Goal: Task Accomplishment & Management: Manage account settings

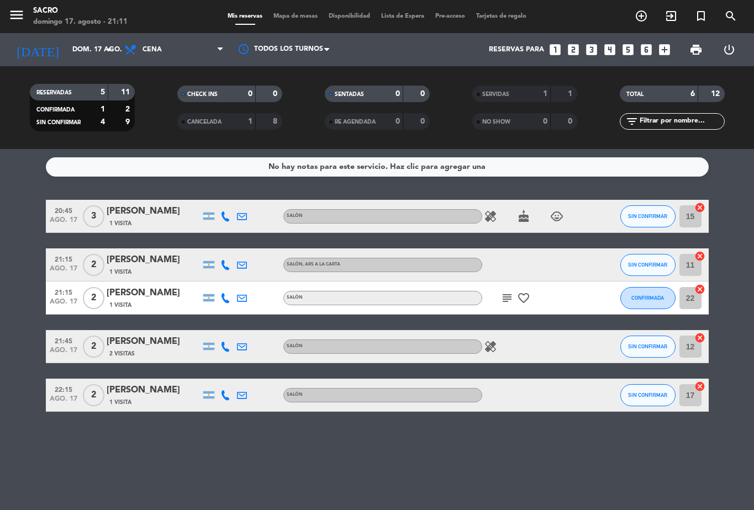
click at [506, 287] on div "subject favorite_border" at bounding box center [531, 298] width 99 height 33
click at [506, 297] on icon "subject" at bounding box center [506, 298] width 13 height 13
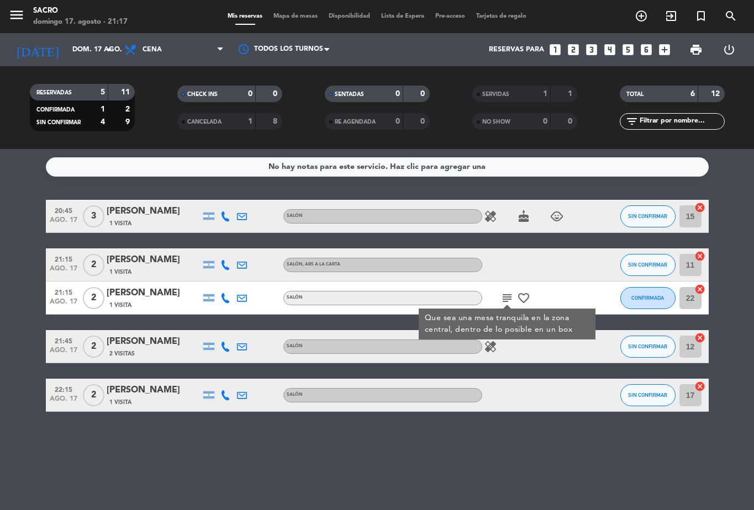
click at [648, 22] on icon "exit_to_app" at bounding box center [640, 15] width 13 height 13
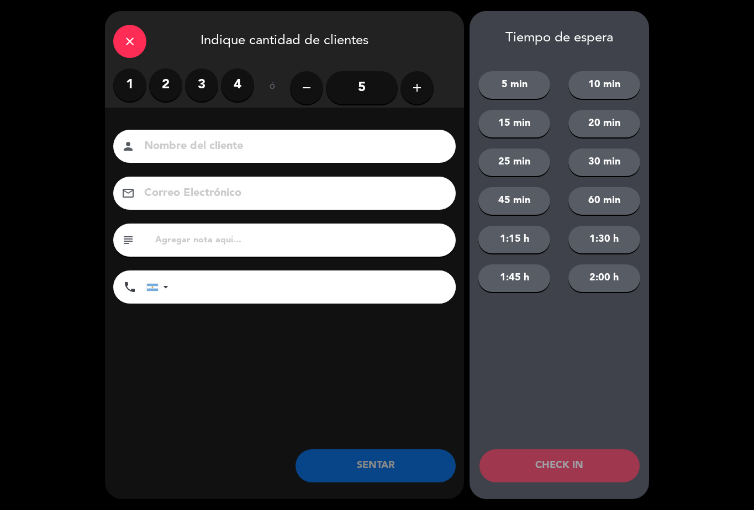
click at [131, 83] on label "1" at bounding box center [129, 84] width 33 height 33
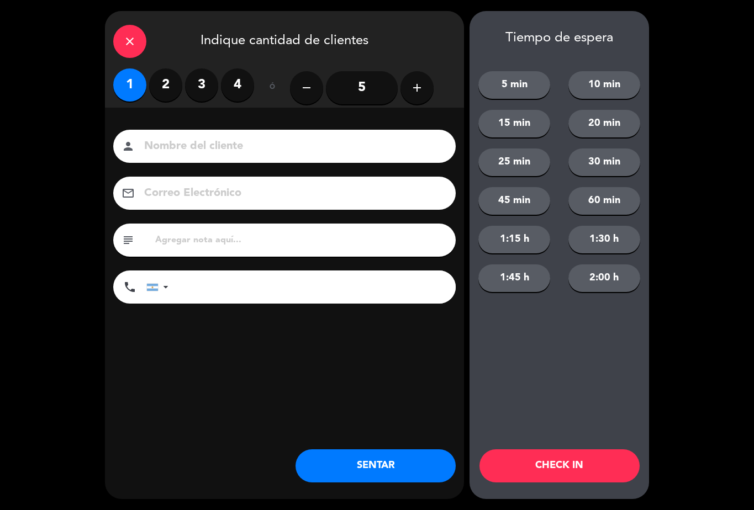
click at [375, 456] on button "SENTAR" at bounding box center [375, 465] width 160 height 33
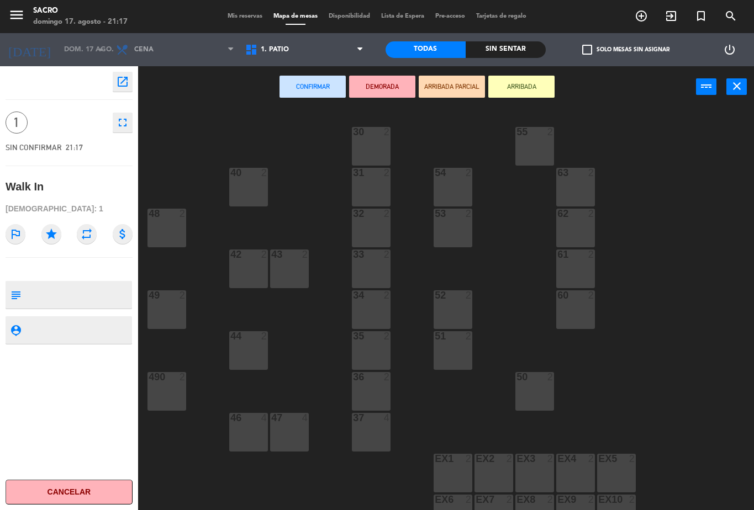
click at [331, 45] on span "1. PATIO" at bounding box center [304, 50] width 129 height 24
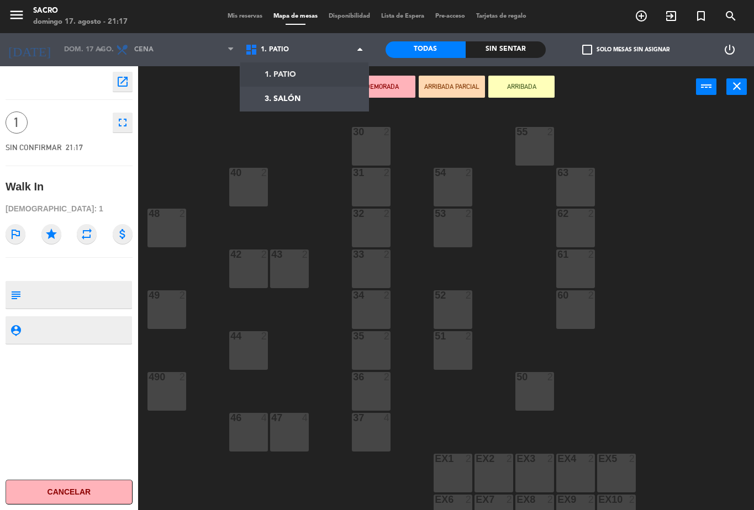
click at [331, 105] on ng-component "menu Sacro domingo 17. agosto - 21:17 Mis reservas Mapa de mesas Disponibilidad…" at bounding box center [377, 255] width 754 height 510
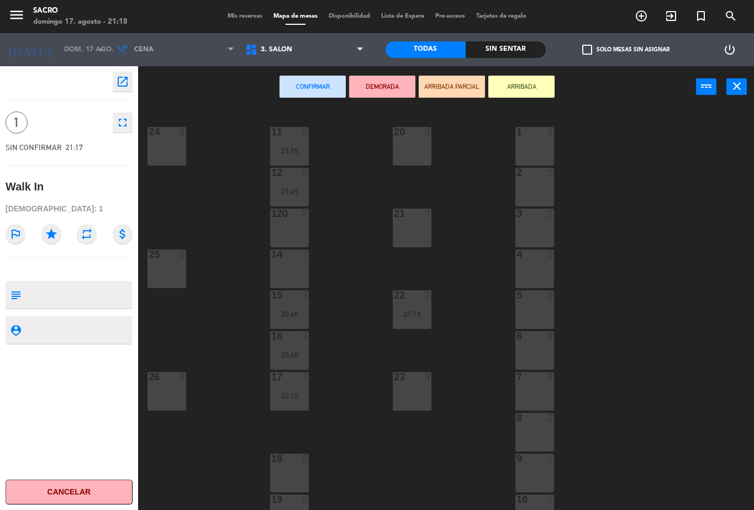
click at [744, 80] on button "close" at bounding box center [736, 86] width 20 height 17
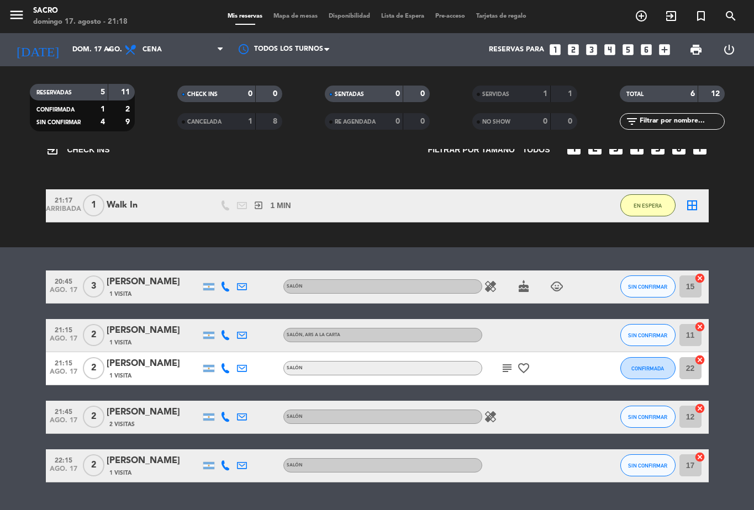
scroll to position [61, 0]
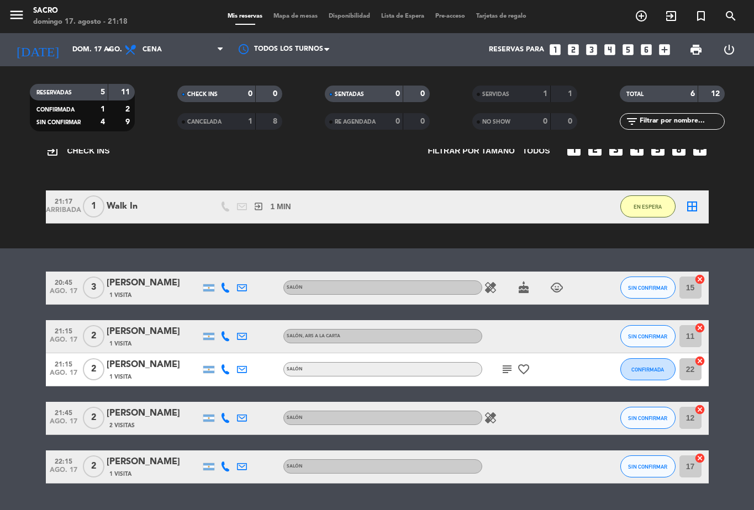
click at [701, 326] on icon "cancel" at bounding box center [699, 327] width 11 height 11
click at [698, 202] on icon "border_all" at bounding box center [691, 206] width 13 height 13
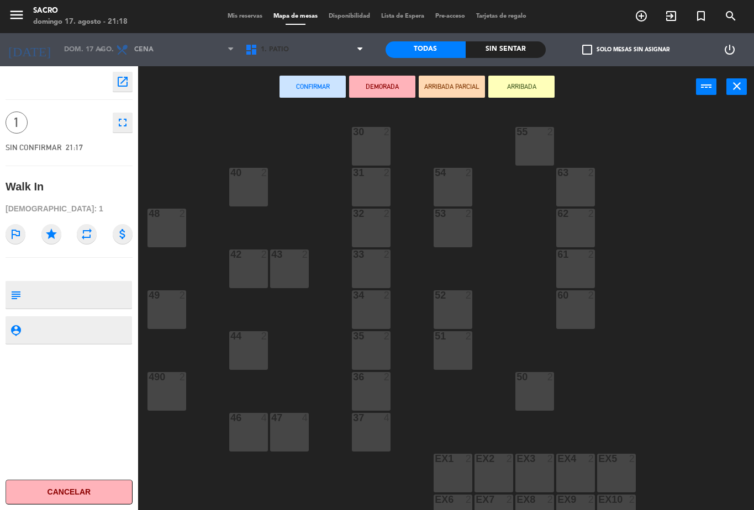
click at [348, 55] on span "1. PATIO" at bounding box center [304, 50] width 129 height 24
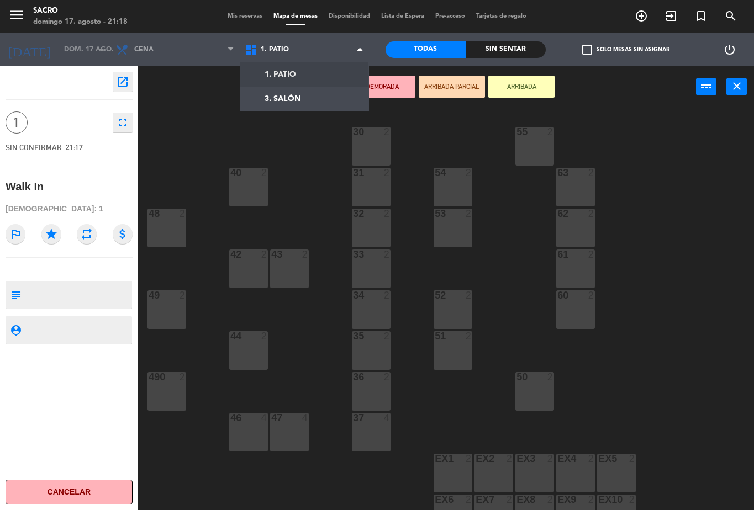
click at [338, 102] on ng-component "menu Sacro domingo 17. agosto - 21:18 Mis reservas Mapa de mesas Disponibilidad…" at bounding box center [377, 255] width 754 height 510
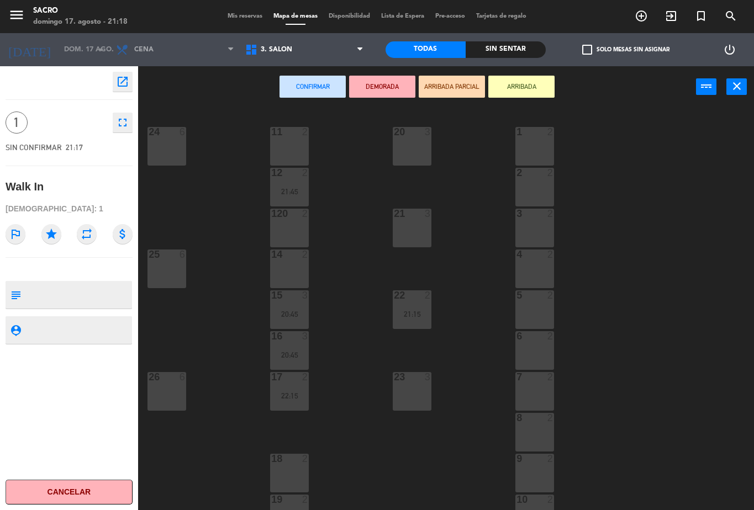
click at [305, 133] on div "2" at bounding box center [305, 132] width 7 height 10
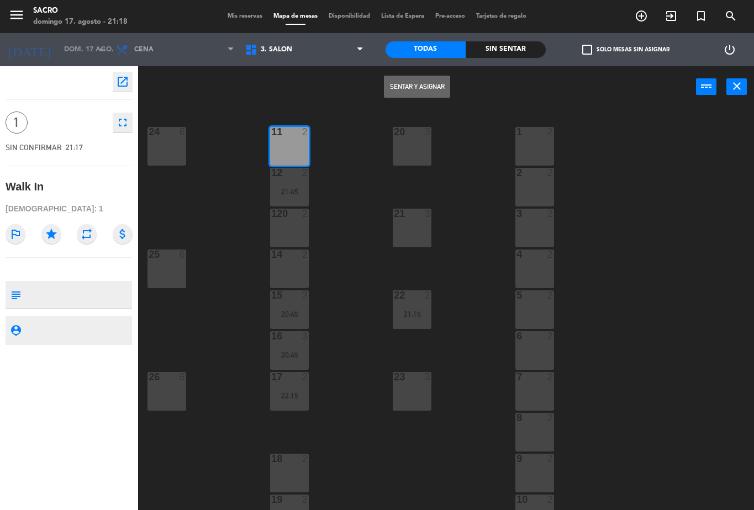
click at [425, 80] on button "Sentar y Asignar" at bounding box center [417, 87] width 66 height 22
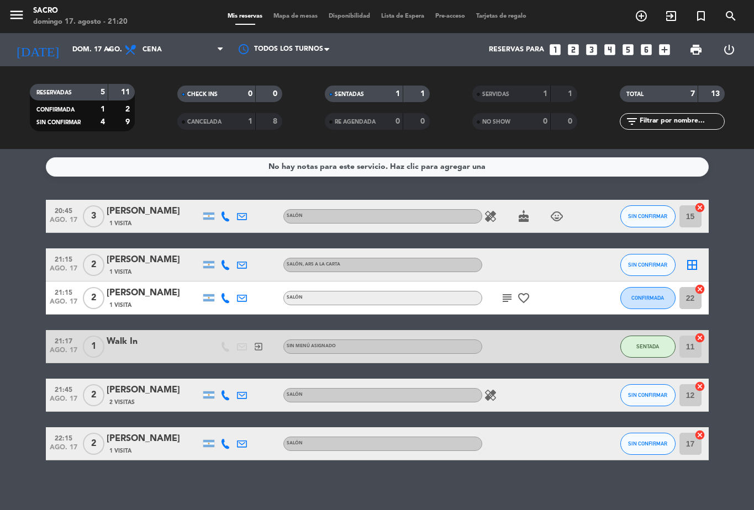
click at [85, 46] on input "dom. 17 ago." at bounding box center [113, 49] width 93 height 19
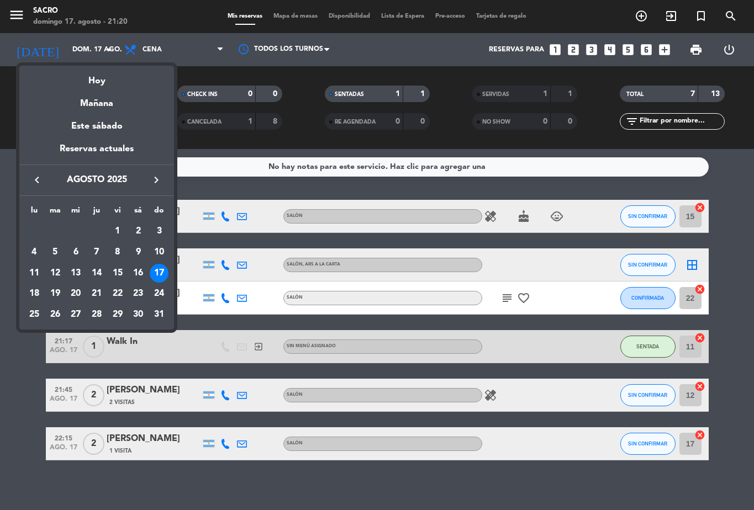
click at [57, 291] on div "19" at bounding box center [55, 293] width 19 height 19
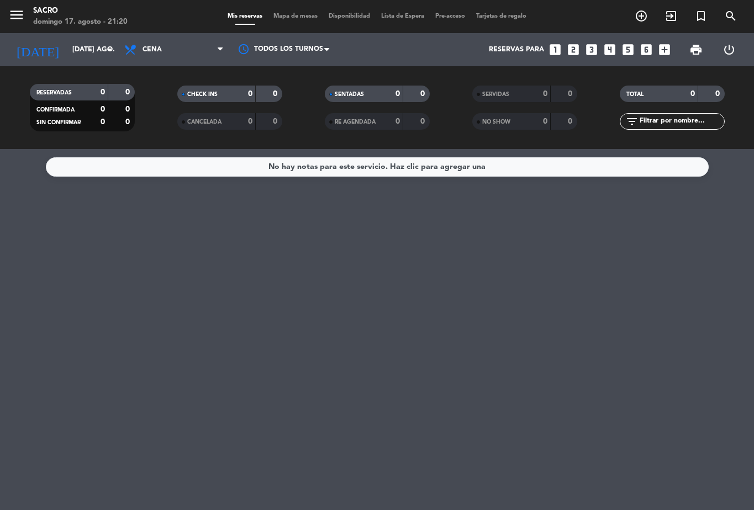
click at [79, 41] on input "mar. 19 ago." at bounding box center [113, 49] width 93 height 19
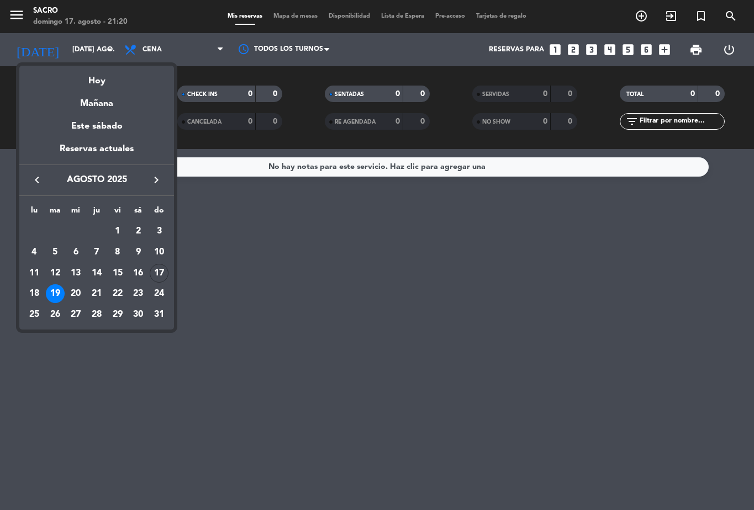
click at [75, 283] on div "13" at bounding box center [75, 273] width 19 height 19
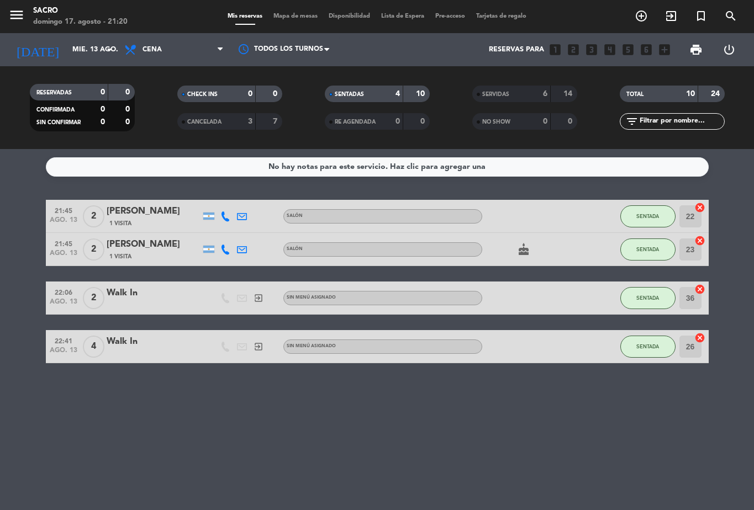
click at [75, 33] on div "today mié. 13 ago. arrow_drop_down" at bounding box center [63, 49] width 110 height 33
click at [88, 40] on input "mié. 13 ago." at bounding box center [113, 49] width 93 height 19
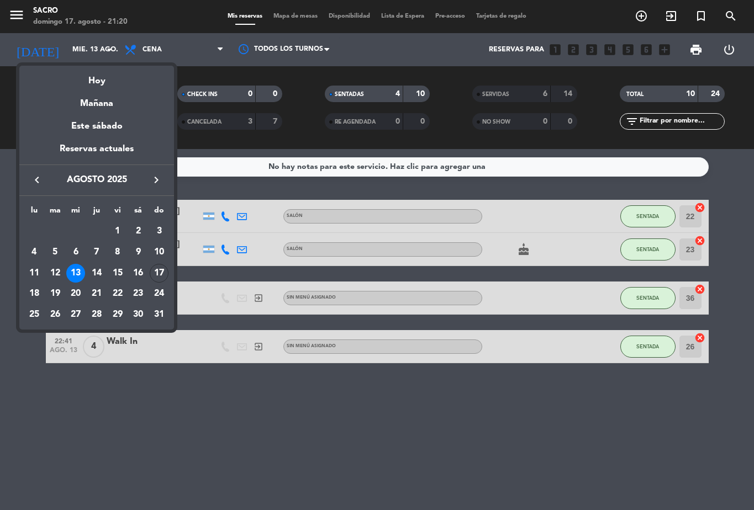
click at [98, 278] on div "14" at bounding box center [96, 273] width 19 height 19
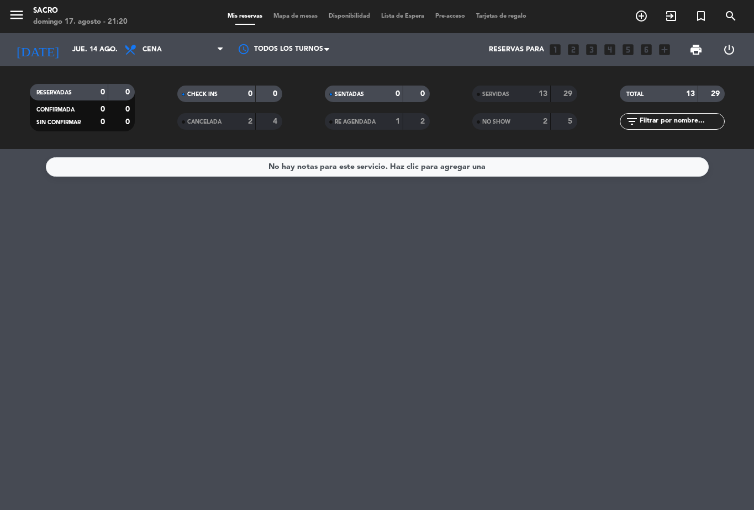
click at [67, 57] on input "jue. 14 ago." at bounding box center [113, 49] width 93 height 19
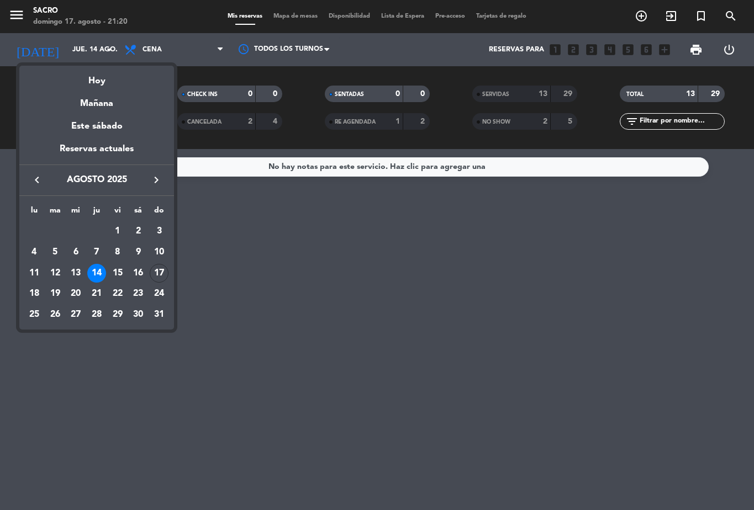
click at [114, 262] on div "8" at bounding box center [117, 252] width 19 height 19
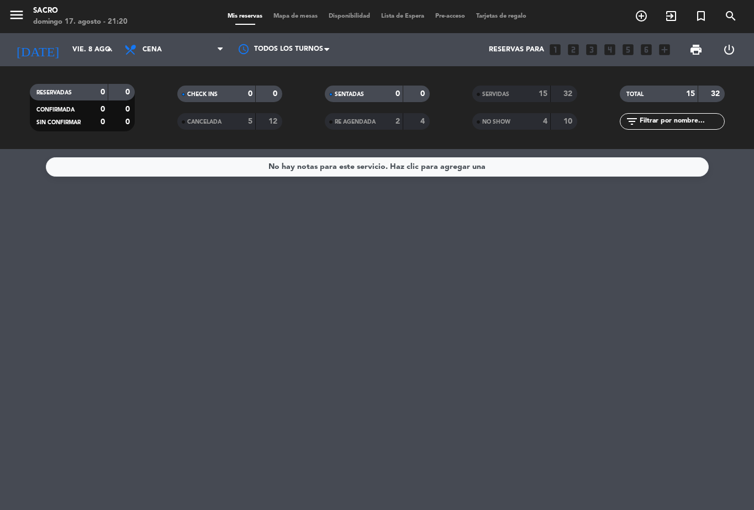
click at [69, 56] on input "vie. 8 ago." at bounding box center [113, 49] width 93 height 19
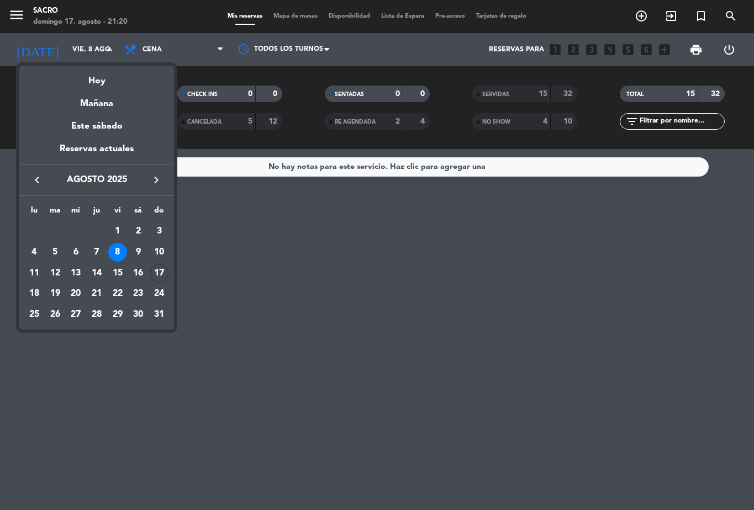
click at [57, 288] on div "19" at bounding box center [55, 293] width 19 height 19
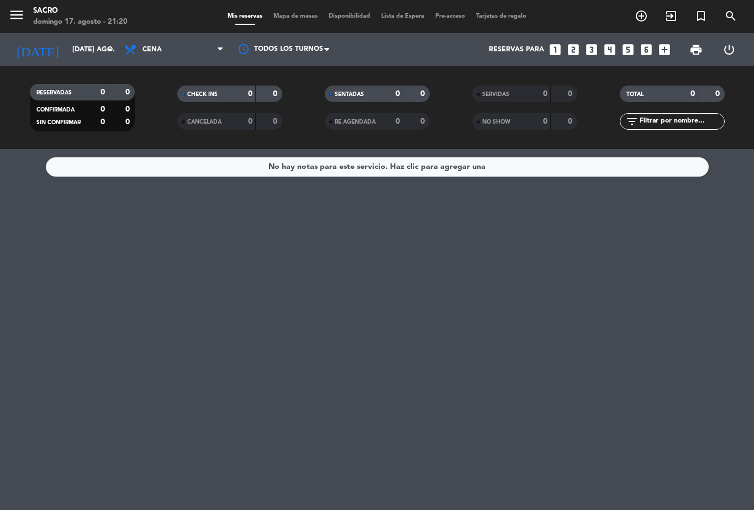
click at [71, 52] on input "mar. 19 ago." at bounding box center [113, 49] width 93 height 19
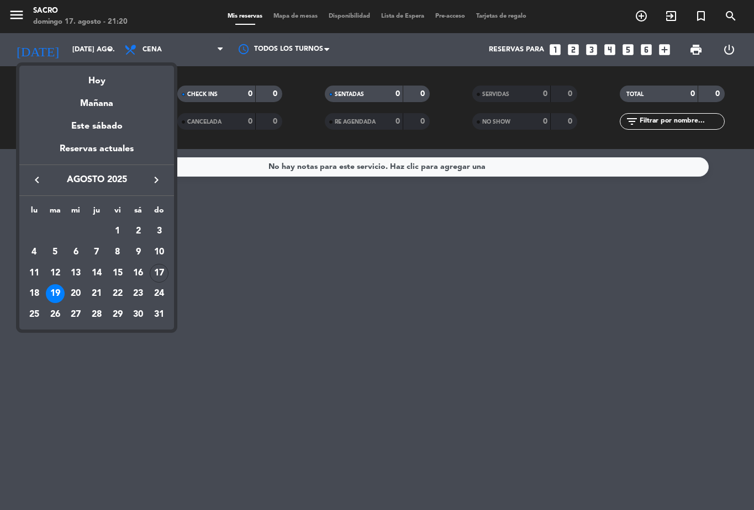
click at [155, 276] on div "17" at bounding box center [159, 273] width 19 height 19
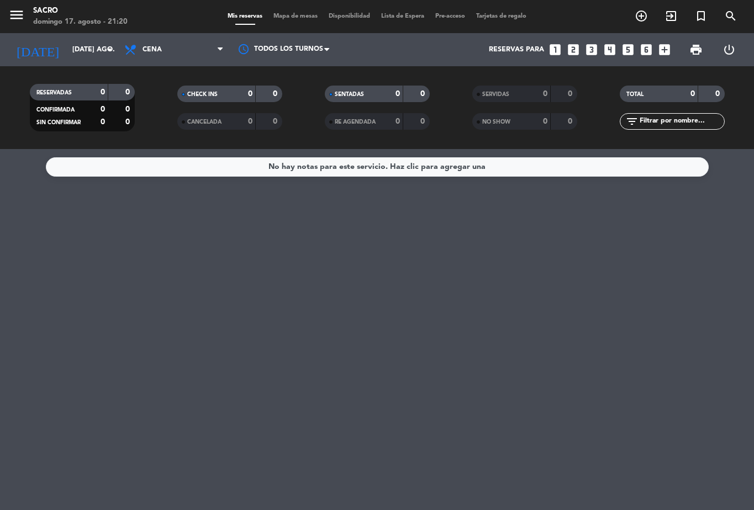
type input "dom. 17 ago."
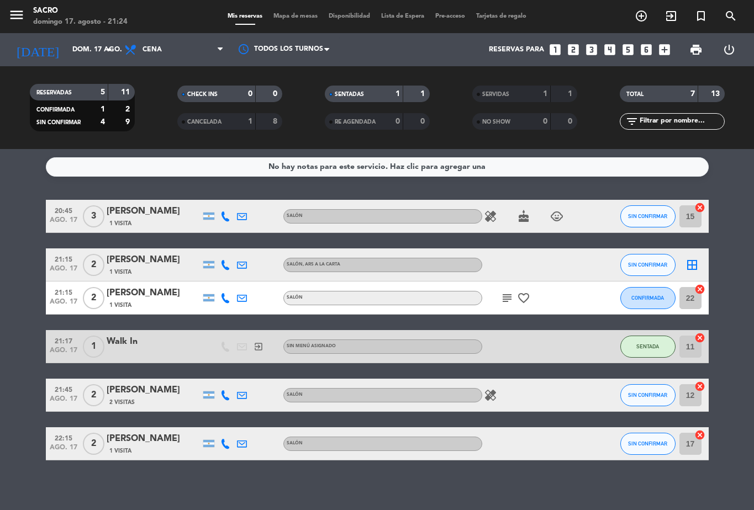
click at [654, 255] on button "SIN CONFIRMAR" at bounding box center [647, 265] width 55 height 22
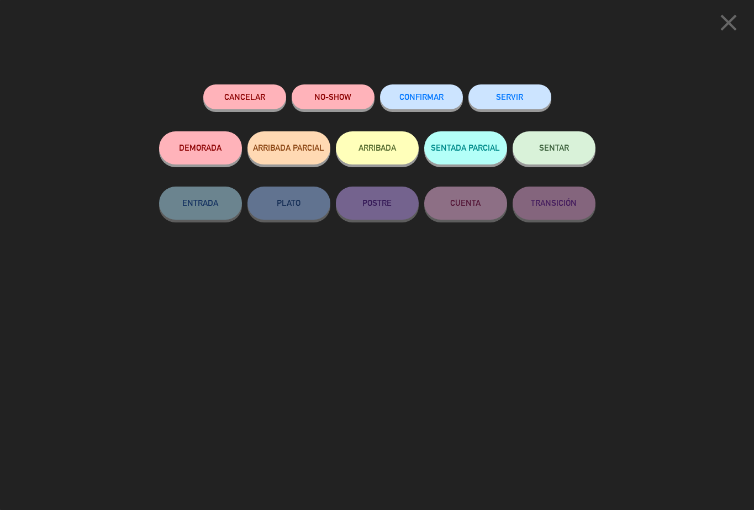
click at [725, 26] on icon "close" at bounding box center [728, 23] width 28 height 28
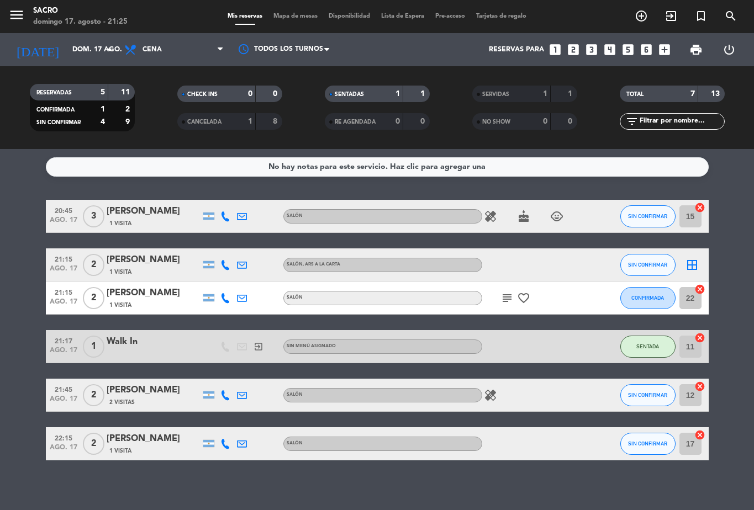
click at [692, 255] on div "border_all" at bounding box center [691, 264] width 33 height 33
click at [691, 262] on icon "border_all" at bounding box center [691, 264] width 13 height 13
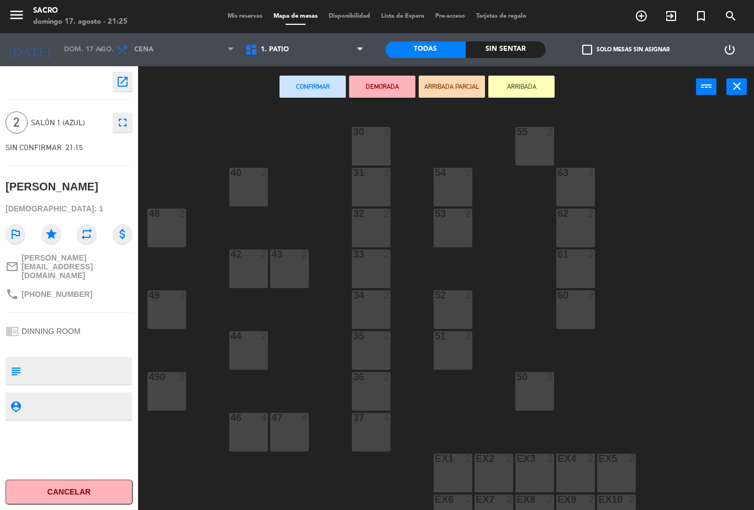
click at [319, 56] on span "1. PATIO" at bounding box center [304, 50] width 129 height 24
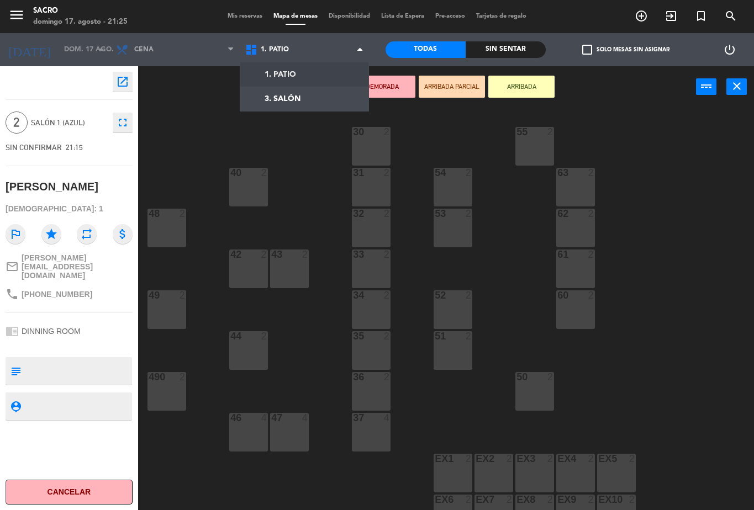
click at [317, 98] on ng-component "menu Sacro domingo 17. agosto - 21:25 Mis reservas Mapa de mesas Disponibilidad…" at bounding box center [377, 255] width 754 height 510
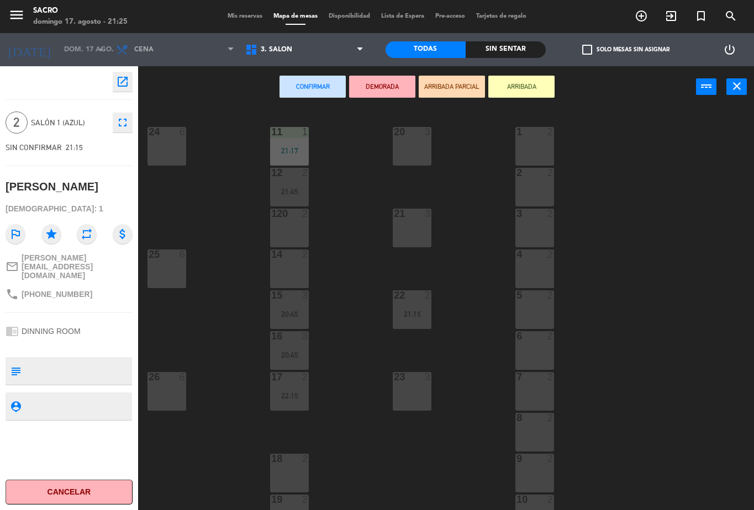
click at [403, 375] on div at bounding box center [412, 377] width 18 height 10
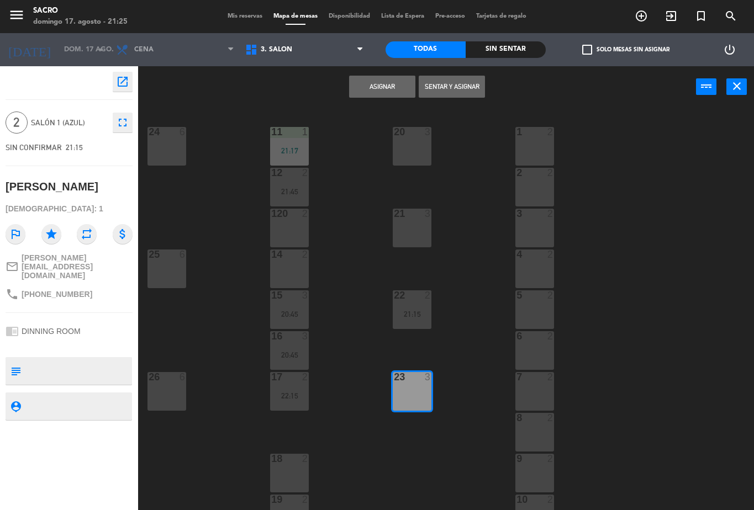
click at [475, 88] on button "Sentar y Asignar" at bounding box center [452, 87] width 66 height 22
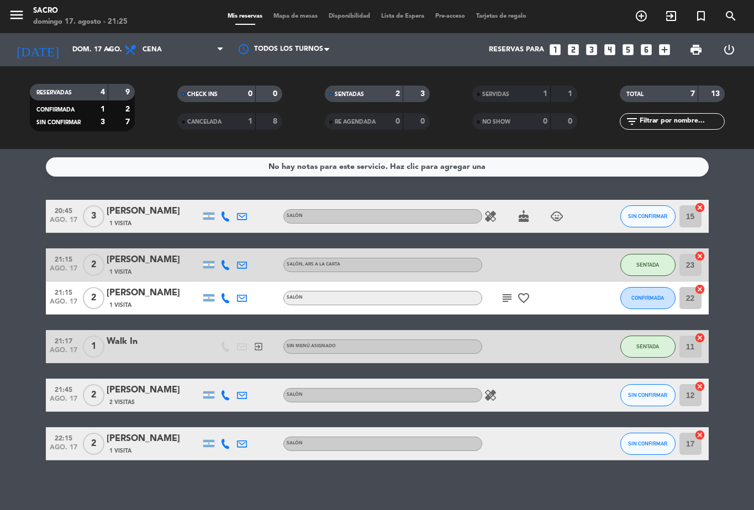
click at [700, 287] on icon "cancel" at bounding box center [699, 289] width 11 height 11
click at [691, 292] on icon "border_all" at bounding box center [691, 298] width 13 height 13
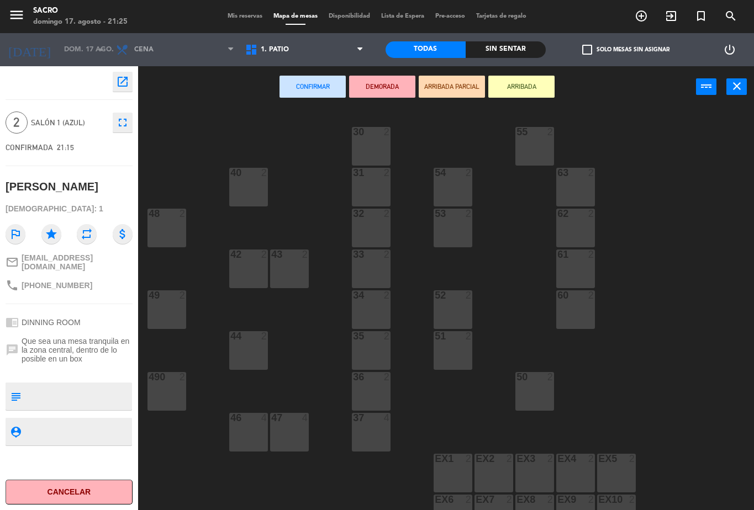
click at [350, 46] on span "1. PATIO" at bounding box center [304, 50] width 129 height 24
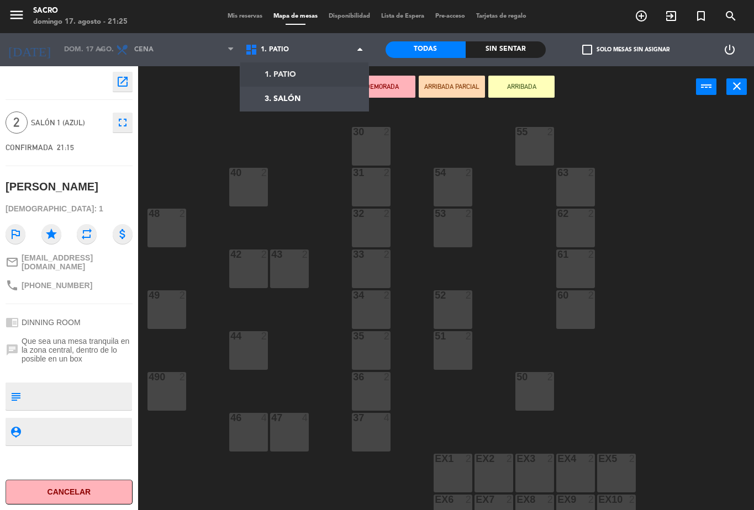
click at [345, 97] on ng-component "menu Sacro domingo 17. agosto - 21:25 Mis reservas Mapa de mesas Disponibilidad…" at bounding box center [377, 255] width 754 height 510
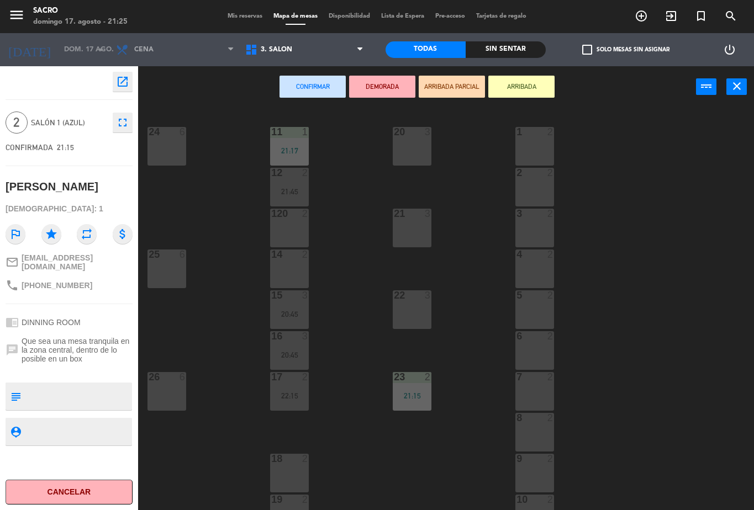
click at [423, 216] on div "3" at bounding box center [430, 214] width 18 height 10
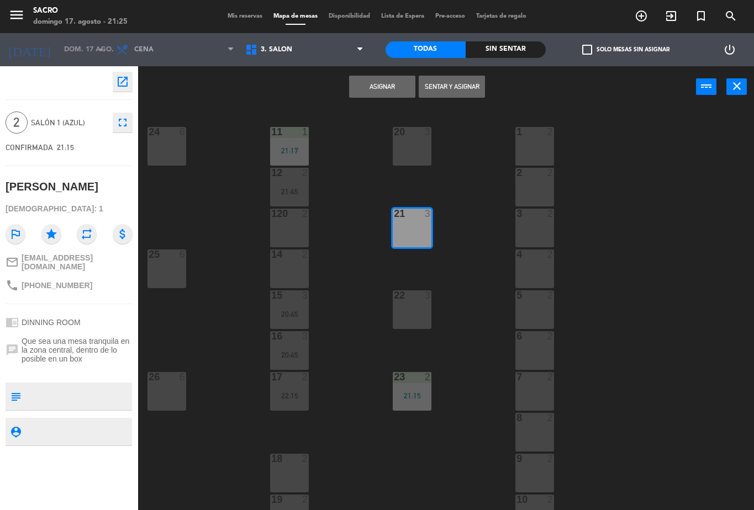
click at [465, 84] on button "Sentar y Asignar" at bounding box center [452, 87] width 66 height 22
